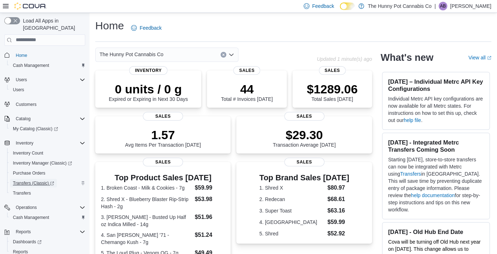
click at [39, 180] on span "Transfers (Classic)" at bounding box center [33, 183] width 41 height 6
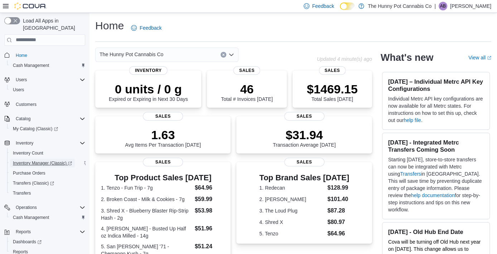
click at [64, 160] on span "Inventory Manager (Classic)" at bounding box center [42, 163] width 59 height 6
click at [57, 160] on span "Inventory Manager (Classic)" at bounding box center [42, 163] width 59 height 6
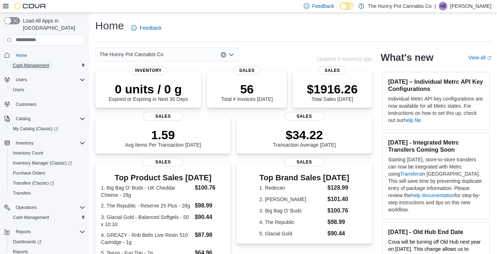
click at [43, 63] on span "Cash Management" at bounding box center [31, 66] width 36 height 6
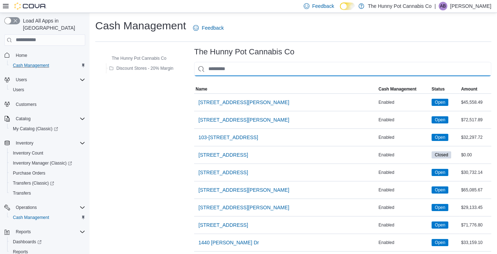
click at [235, 67] on input "This is a search bar. As you type, the results lower in the page will automatic…" at bounding box center [342, 69] width 297 height 14
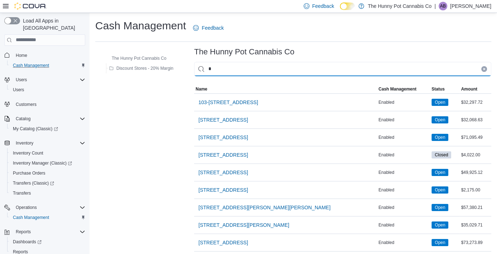
type input "**"
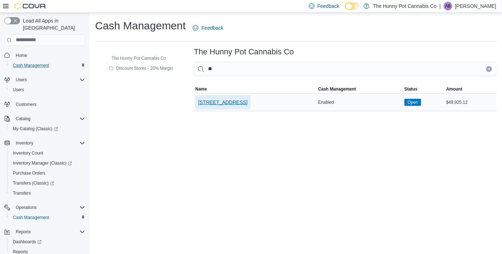
click at [224, 107] on span "[STREET_ADDRESS]" at bounding box center [222, 102] width 49 height 14
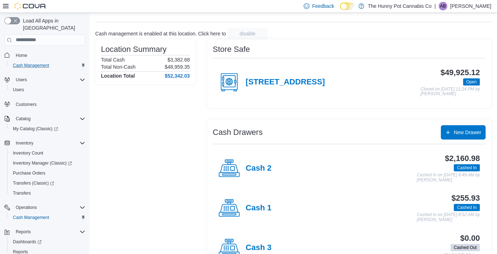
scroll to position [33, 0]
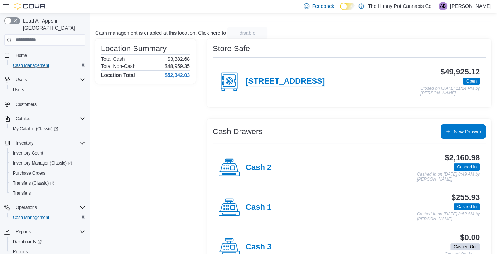
click at [267, 86] on h4 "[STREET_ADDRESS]" at bounding box center [284, 81] width 79 height 9
